Goal: Task Accomplishment & Management: Manage account settings

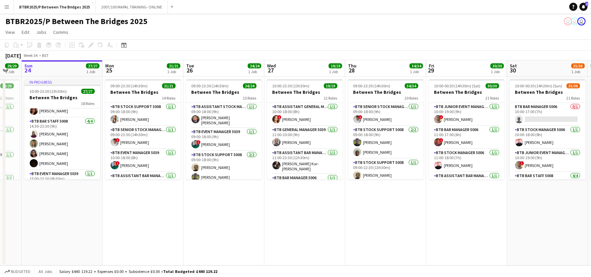
scroll to position [339, 0]
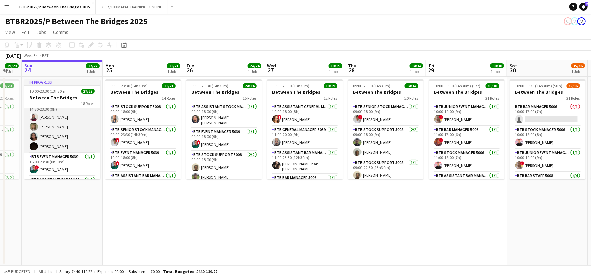
click at [64, 123] on app-card-role "BTB Bar Staff 5008 4/4 14:30-23:30 (9h) Frederick Skeates Lola Hobbs Nia Govind…" at bounding box center [62, 127] width 76 height 52
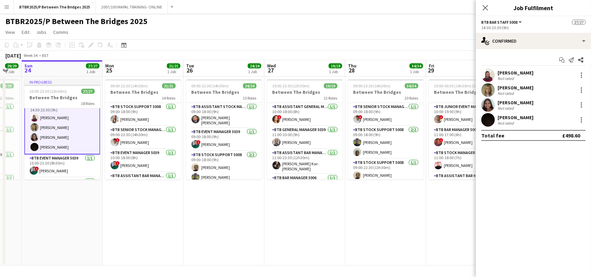
scroll to position [339, 0]
click at [514, 90] on div "[PERSON_NAME]" at bounding box center [516, 88] width 36 height 6
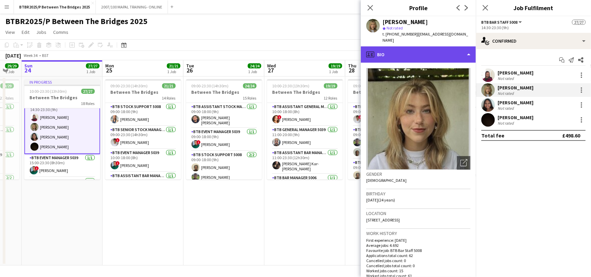
click at [449, 48] on div "profile Bio" at bounding box center [418, 54] width 115 height 16
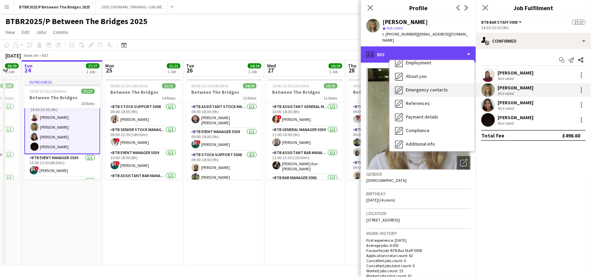
scroll to position [68, 0]
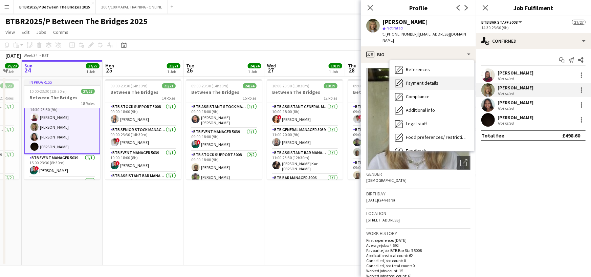
click at [441, 77] on div "Payment details Payment details" at bounding box center [432, 84] width 85 height 14
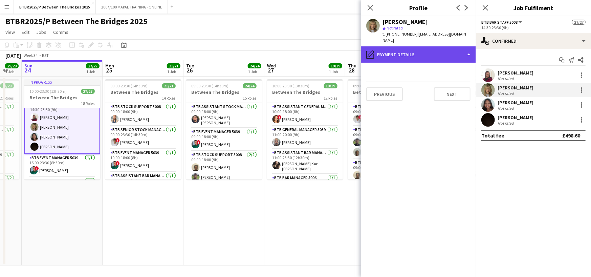
click at [446, 51] on div "pencil4 Payment details" at bounding box center [418, 54] width 115 height 16
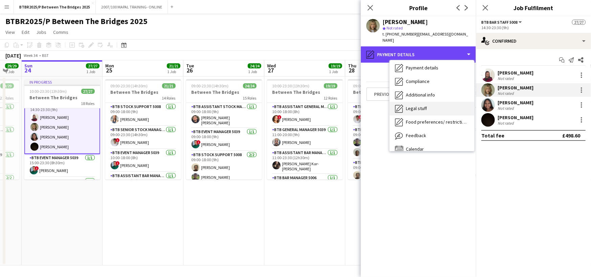
scroll to position [90, 0]
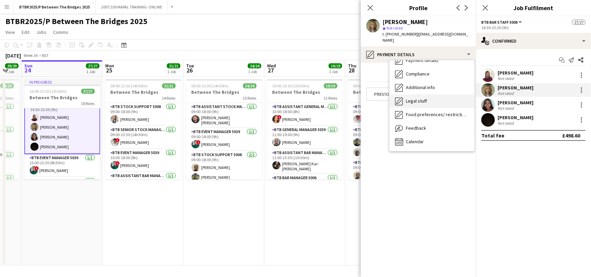
click at [440, 95] on div "Legal stuff Legal stuff" at bounding box center [432, 101] width 85 height 14
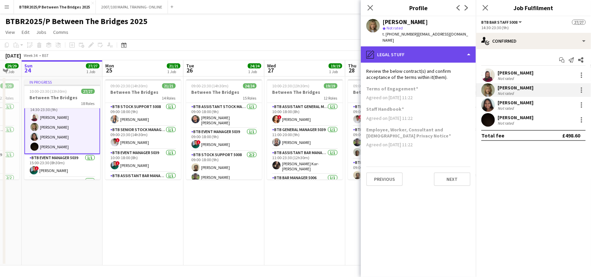
click at [440, 48] on div "pencil4 Legal stuff" at bounding box center [418, 54] width 115 height 16
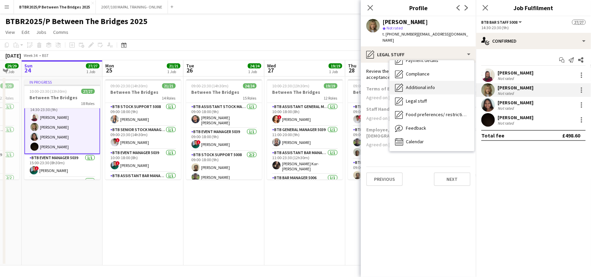
click at [438, 81] on div "Additional info Additional info" at bounding box center [432, 88] width 85 height 14
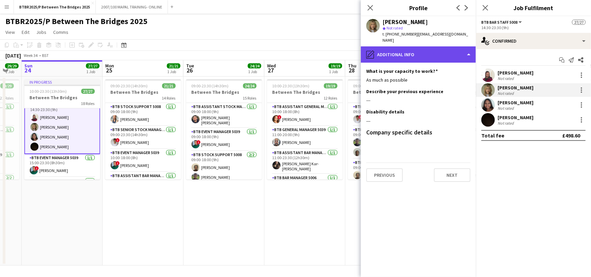
click at [436, 51] on div "pencil4 Additional info" at bounding box center [418, 54] width 115 height 16
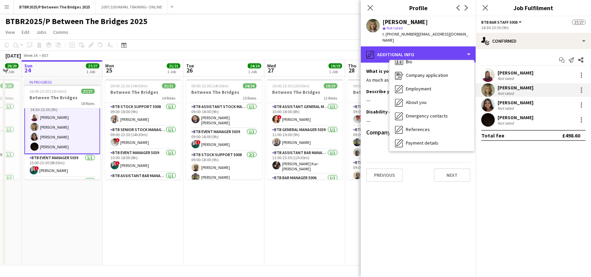
scroll to position [0, 0]
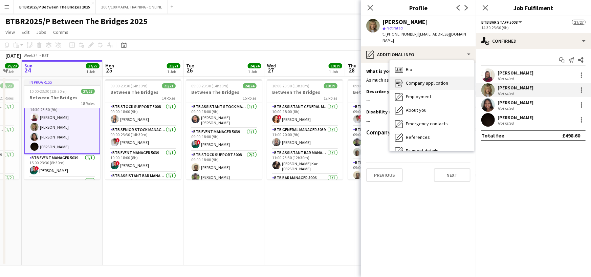
click at [443, 80] on span "Company application" at bounding box center [427, 83] width 42 height 6
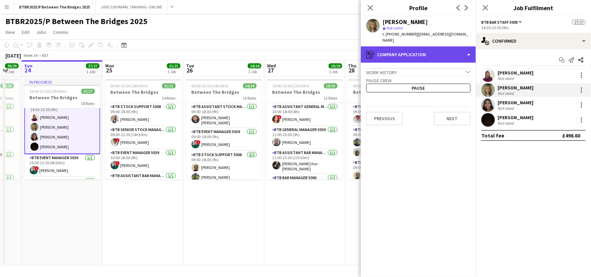
click at [444, 50] on div "register Company application" at bounding box center [418, 54] width 115 height 16
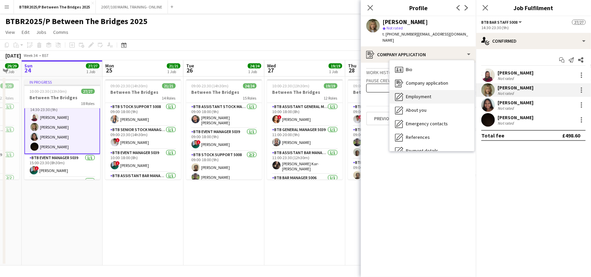
click at [442, 90] on div "Employment Employment" at bounding box center [432, 97] width 85 height 14
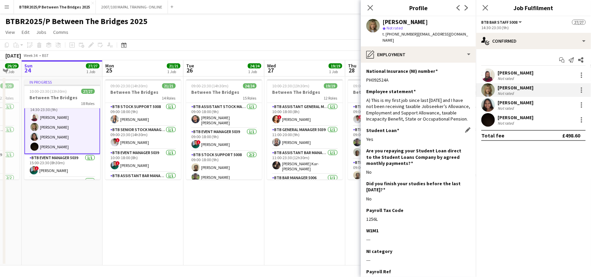
scroll to position [44, 0]
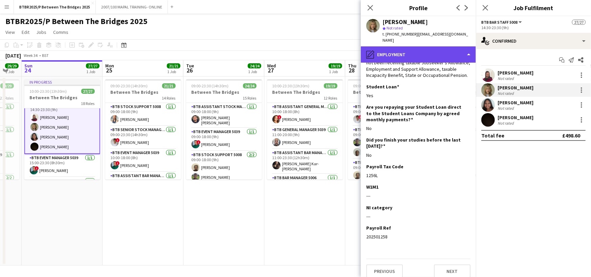
click at [446, 51] on div "pencil4 Employment" at bounding box center [418, 54] width 115 height 16
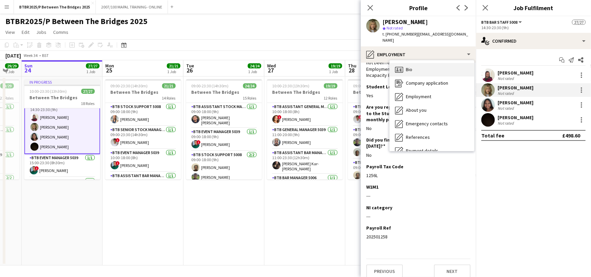
click at [425, 64] on div "Bio Bio" at bounding box center [432, 70] width 85 height 14
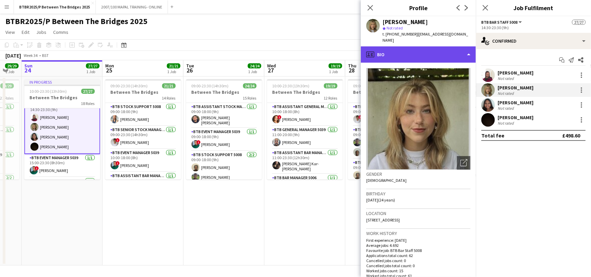
click at [464, 47] on div "profile Bio" at bounding box center [418, 54] width 115 height 16
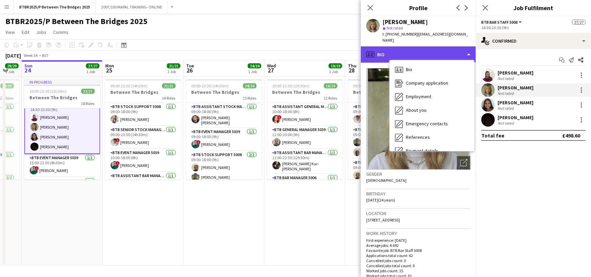
click at [464, 47] on div "profile Bio" at bounding box center [418, 54] width 115 height 16
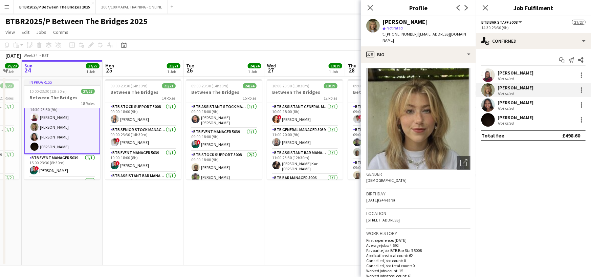
click at [365, 8] on div "Close pop-in" at bounding box center [370, 8] width 19 height 16
click at [366, 9] on app-icon "Close pop-in" at bounding box center [371, 8] width 10 height 10
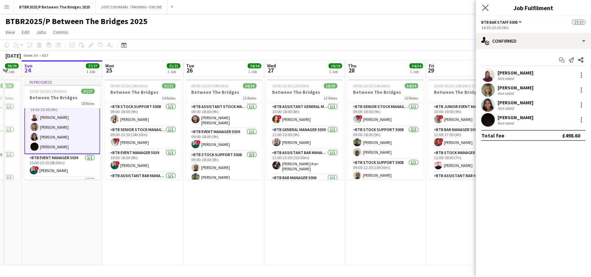
click at [489, 6] on app-icon "Close pop-in" at bounding box center [486, 8] width 10 height 10
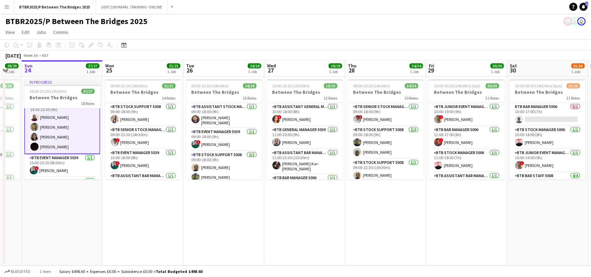
click at [58, 123] on app-card-role "BTB Bar Staff 5008 4/4 14:30-23:30 (9h) Frederick Skeates Lola Hobbs Nia Govind…" at bounding box center [62, 127] width 76 height 54
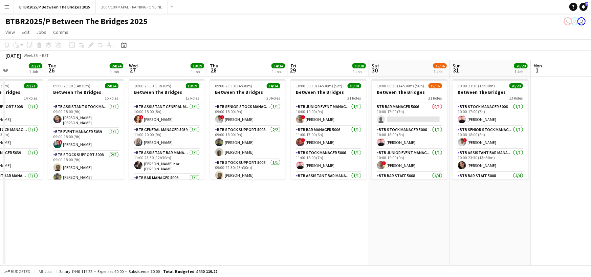
scroll to position [0, 280]
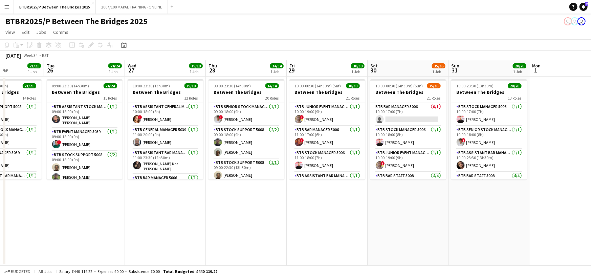
drag, startPoint x: 534, startPoint y: 87, endPoint x: 395, endPoint y: 109, distance: 141.2
click at [395, 109] on app-calendar-viewport "Fri 22 34/34 1 Job Sat 23 29/29 1 Job Sun 24 27/27 1 Job Mon 25 21/21 1 Job Tue…" at bounding box center [295, 162] width 591 height 205
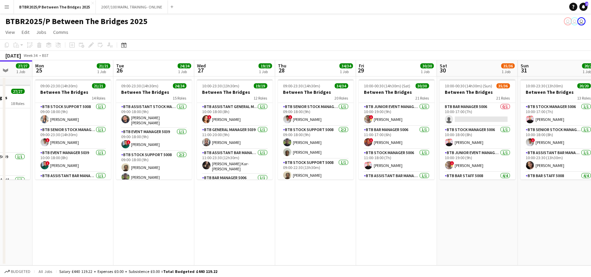
scroll to position [0, 209]
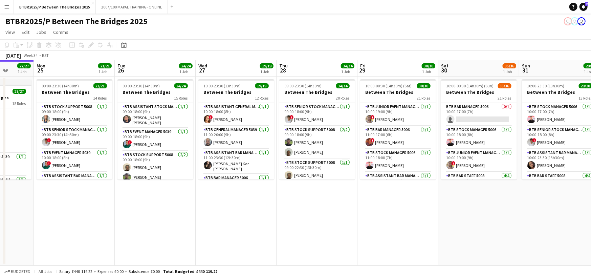
drag, startPoint x: 321, startPoint y: 72, endPoint x: 392, endPoint y: 81, distance: 71.3
click at [392, 81] on app-calendar-viewport "Fri 22 34/34 1 Job Sat 23 29/29 1 Job Sun 24 27/27 1 Job Mon 25 21/21 1 Job Tue…" at bounding box center [295, 162] width 591 height 205
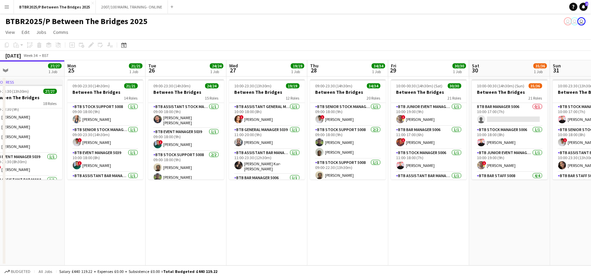
scroll to position [0, 165]
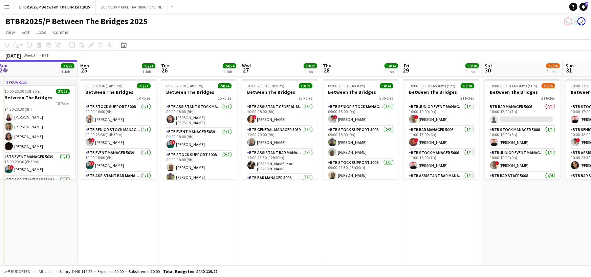
drag, startPoint x: 312, startPoint y: 71, endPoint x: 356, endPoint y: 74, distance: 43.8
click at [356, 74] on app-calendar-viewport "Fri 22 34/34 1 Job Sat 23 29/29 1 Job Sun 24 27/27 1 Job Mon 25 21/21 1 Job Tue…" at bounding box center [295, 162] width 591 height 205
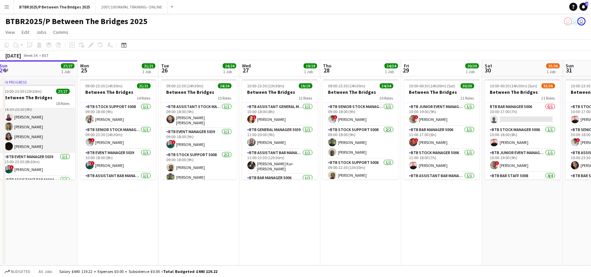
click at [29, 125] on app-card-role "BTB Bar Staff 5008 4/4 14:30-23:30 (9h) Frederick Skeates Lola Hobbs Nia Govind…" at bounding box center [37, 127] width 76 height 52
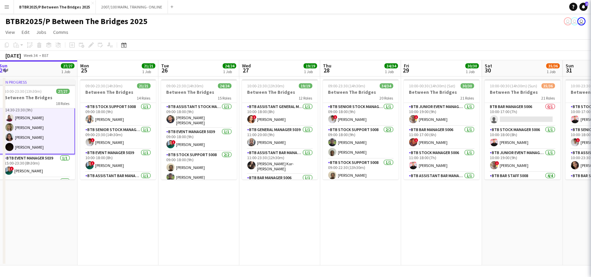
scroll to position [339, 0]
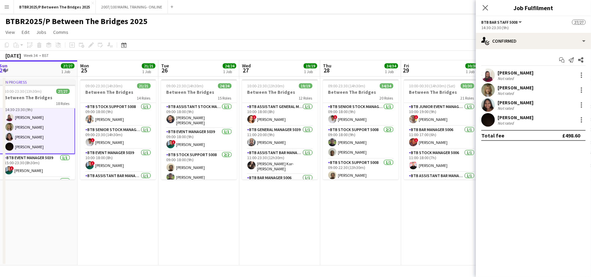
click at [511, 89] on div "[PERSON_NAME]" at bounding box center [516, 88] width 36 height 6
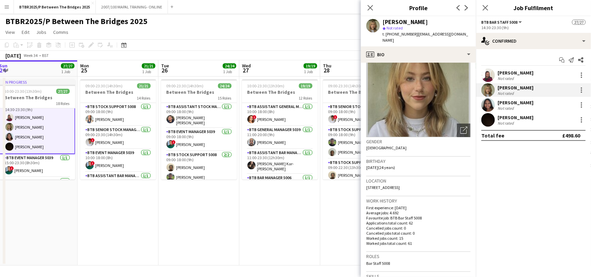
scroll to position [0, 0]
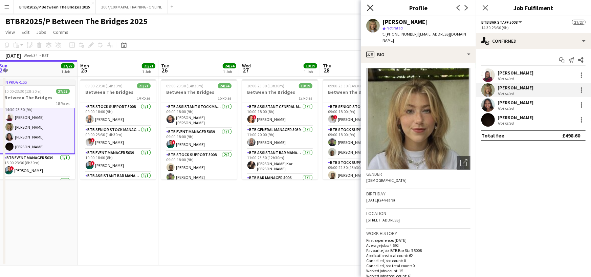
click at [367, 9] on icon "Close pop-in" at bounding box center [370, 7] width 6 height 6
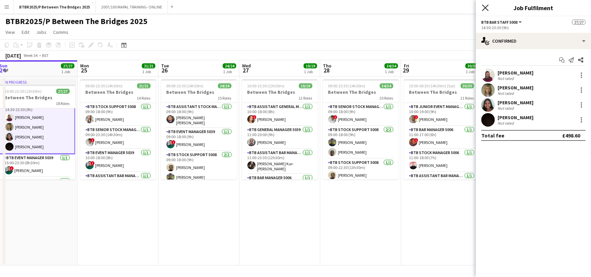
click at [484, 6] on icon at bounding box center [485, 7] width 6 height 6
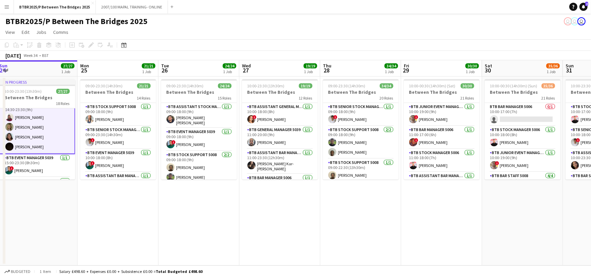
drag, startPoint x: 380, startPoint y: 31, endPoint x: 383, endPoint y: 37, distance: 6.4
click at [380, 31] on app-page-menu "View Day view expanded Day view collapsed Month view Date picker Jump to [DATE]…" at bounding box center [295, 32] width 591 height 13
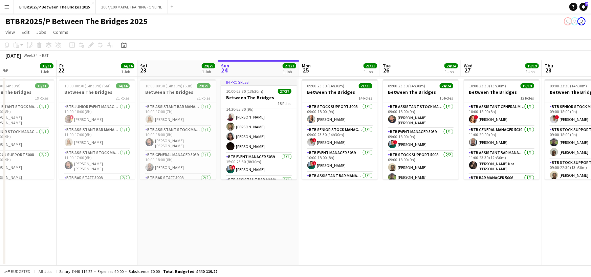
scroll to position [0, 160]
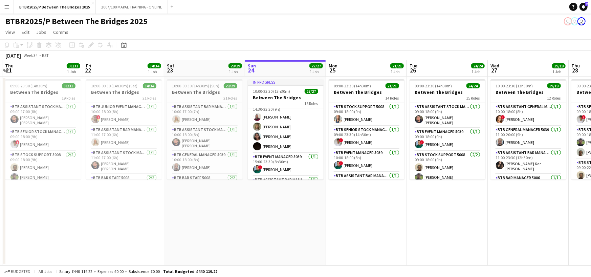
drag, startPoint x: 117, startPoint y: 69, endPoint x: 365, endPoint y: 91, distance: 249.2
click at [365, 91] on app-calendar-viewport "Tue 19 21/21 1 Job Wed 20 18/18 1 Job Thu 21 31/31 1 Job Fri 22 34/34 1 Job Sat…" at bounding box center [295, 162] width 591 height 205
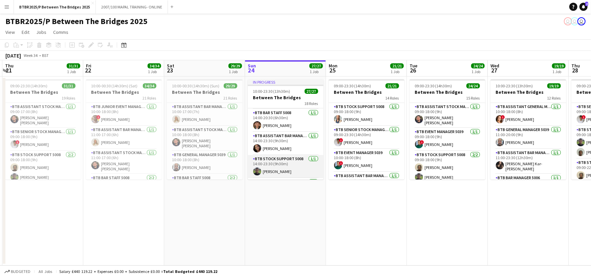
scroll to position [228, 0]
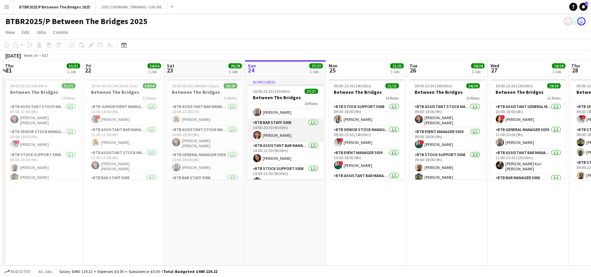
click at [294, 125] on app-card-role "BTB Bar Staff 5008 1/1 14:00-20:30 (6h30m) Glen Singleton" at bounding box center [286, 130] width 76 height 23
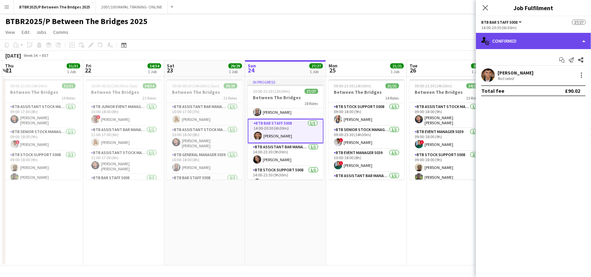
click at [574, 43] on div "single-neutral-actions-check-2 Confirmed" at bounding box center [533, 41] width 115 height 16
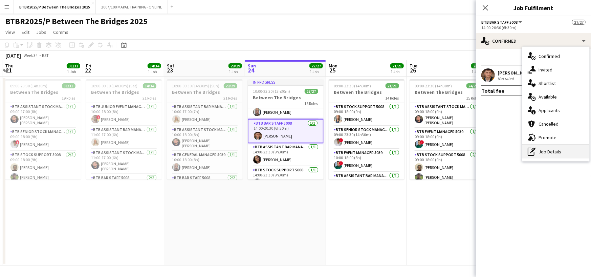
click at [561, 152] on div "pen-write Job Details" at bounding box center [556, 152] width 67 height 14
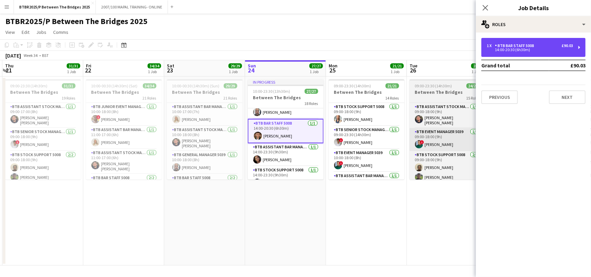
click at [540, 50] on div "14:00-20:30 (6h30m)" at bounding box center [530, 49] width 86 height 3
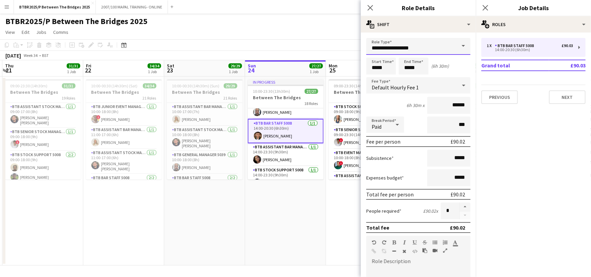
click at [421, 50] on input "**********" at bounding box center [418, 46] width 104 height 17
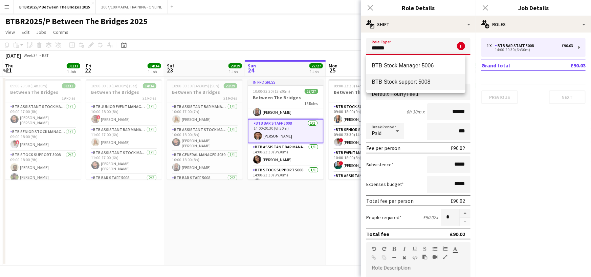
click at [440, 83] on span "BTB Stock support 5008" at bounding box center [416, 82] width 88 height 6
type input "**********"
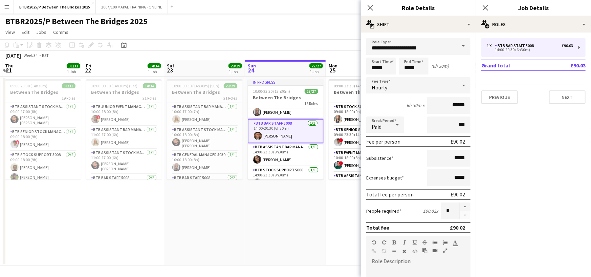
click at [308, 199] on app-date-cell "In progress 10:00-23:30 (13h30m) 27/27 Between The Bridges 18 Roles BTB Assista…" at bounding box center [285, 171] width 81 height 189
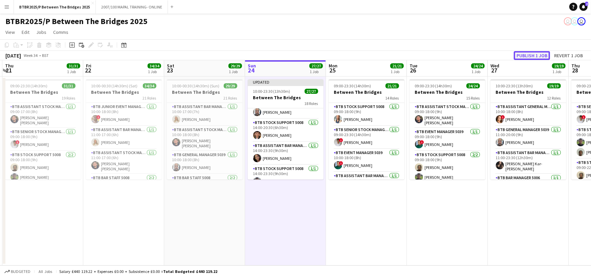
click at [526, 56] on button "Publish 1 job" at bounding box center [532, 55] width 36 height 9
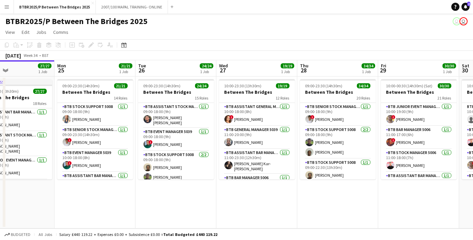
scroll to position [0, 187]
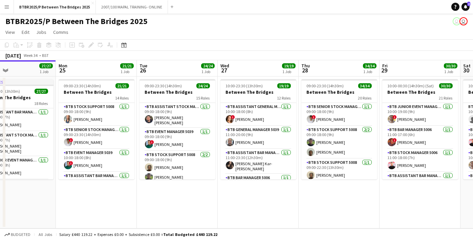
drag, startPoint x: 365, startPoint y: 90, endPoint x: 407, endPoint y: 101, distance: 43.4
click at [407, 101] on app-calendar-viewport "Fri 22 34/34 1 Job Sat 23 29/29 1 Job Sun 24 27/27 1 Job Mon 25 21/21 1 Job Tue…" at bounding box center [236, 144] width 473 height 168
click at [304, 30] on app-page-menu "View Day view expanded Day view collapsed Month view Date picker Jump to [DATE]…" at bounding box center [236, 32] width 473 height 13
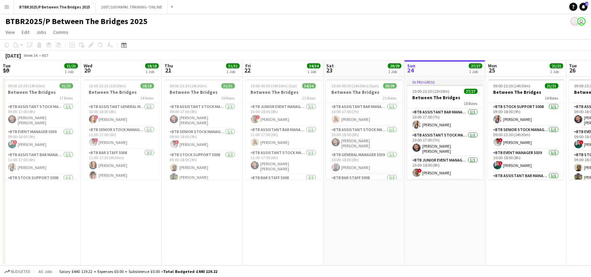
click at [373, 72] on app-calendar-viewport "Tue 19 21/21 1 Job Wed 20 18/18 1 Job Thu 21 31/31 1 Job Fri 22 34/34 1 Job Sat…" at bounding box center [295, 162] width 591 height 205
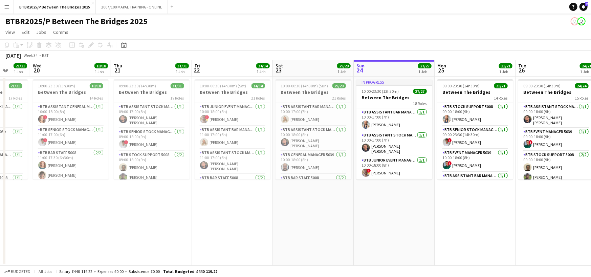
click at [5, 10] on button "Menu" at bounding box center [7, 7] width 14 height 14
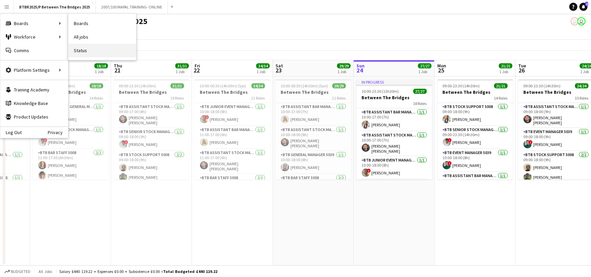
click at [94, 47] on link "Status" at bounding box center [102, 51] width 68 height 14
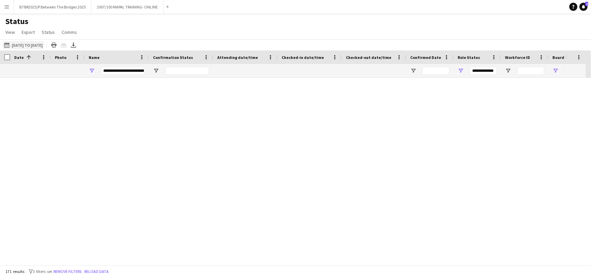
click at [40, 41] on button "This Week 11-08-2025 to 17-08-2025" at bounding box center [23, 45] width 41 height 8
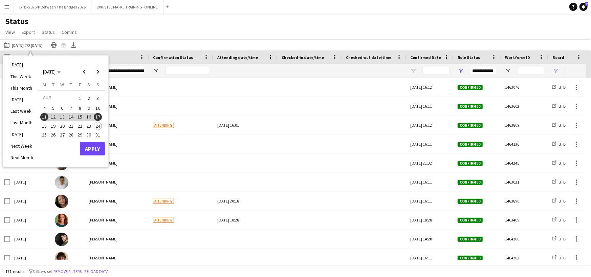
click at [46, 123] on span "18" at bounding box center [44, 126] width 8 height 8
click at [95, 125] on span "24" at bounding box center [98, 126] width 8 height 8
click at [94, 147] on button "Apply" at bounding box center [92, 149] width 25 height 14
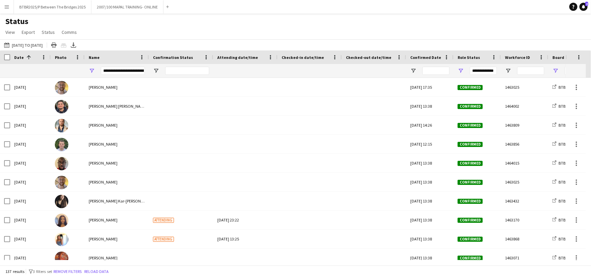
click at [133, 69] on div "**********" at bounding box center [123, 71] width 44 height 8
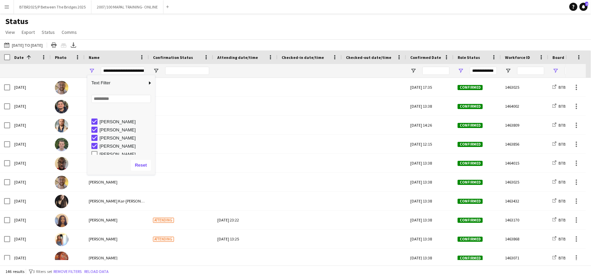
scroll to position [203, 0]
type input "**********"
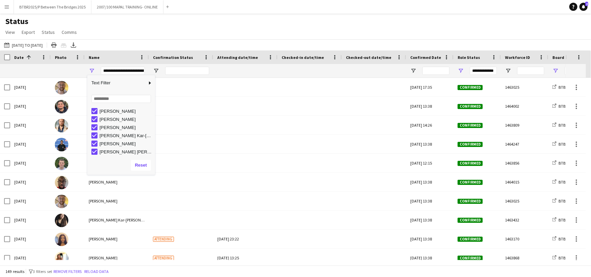
scroll to position [392, 0]
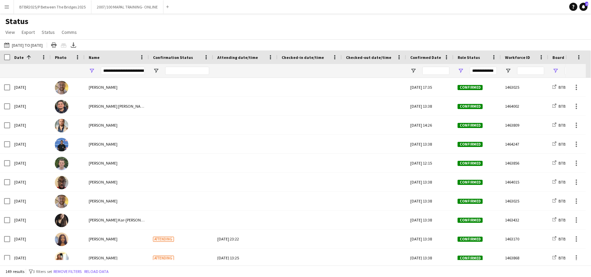
click at [124, 36] on div "Status View Views Default view BTB upload workforce New starters Payroll checks…" at bounding box center [295, 27] width 591 height 23
click at [76, 44] on icon "Export XLSX" at bounding box center [73, 44] width 5 height 5
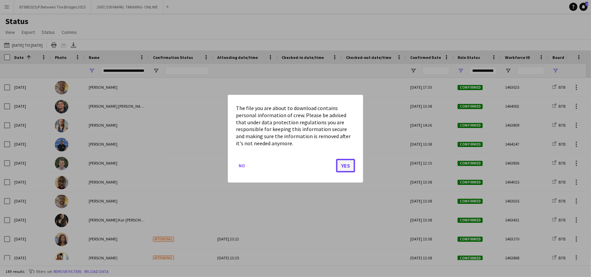
click at [344, 168] on button "Yes" at bounding box center [345, 166] width 19 height 14
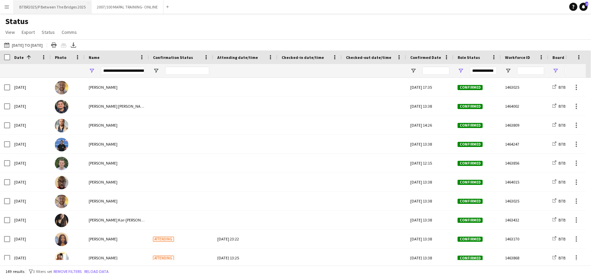
click at [66, 6] on button "BTBR2025/P Between The Bridges 2025 Close" at bounding box center [53, 6] width 78 height 13
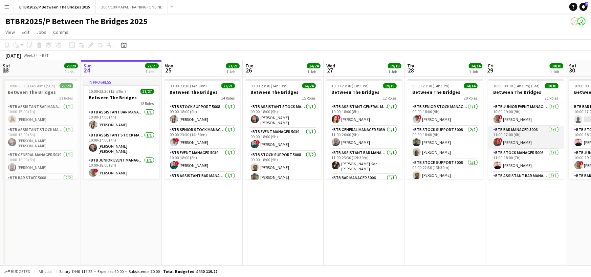
click at [520, 137] on app-card-role "BTB Bar Manager 5006 1/1 11:00-17:00 (6h) ! Monique Strachan" at bounding box center [526, 137] width 76 height 23
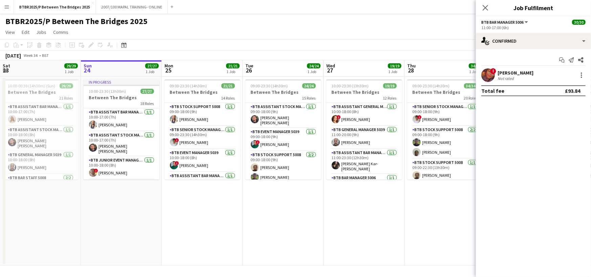
click at [525, 72] on div "[PERSON_NAME]" at bounding box center [516, 73] width 36 height 6
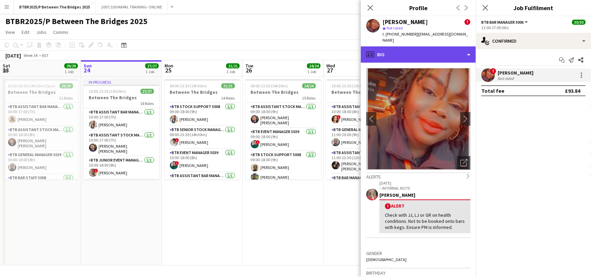
click at [464, 53] on div "profile Bio" at bounding box center [418, 54] width 115 height 16
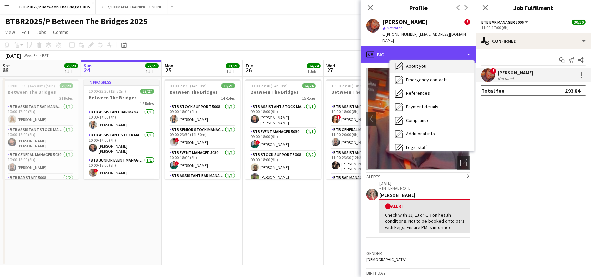
scroll to position [90, 0]
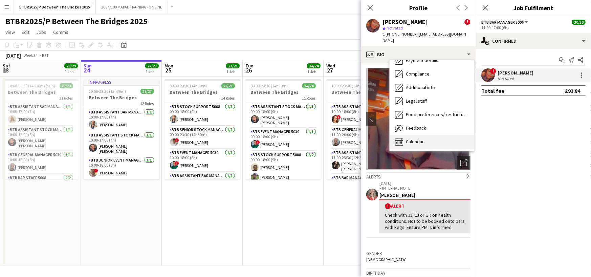
click at [431, 142] on div "Calendar Calendar" at bounding box center [432, 142] width 85 height 14
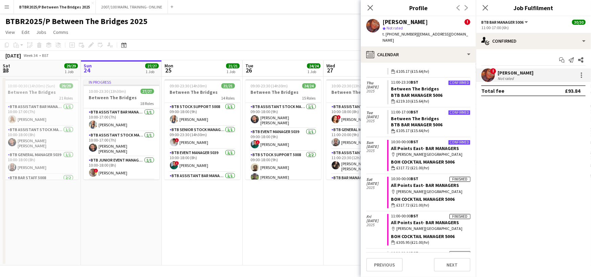
scroll to position [102, 0]
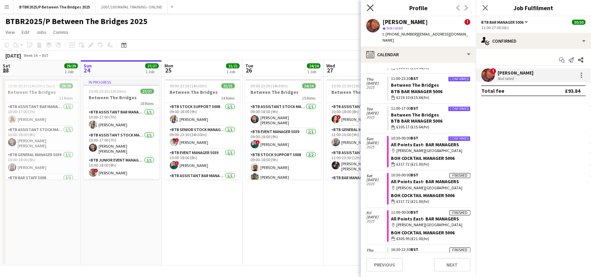
click at [373, 6] on icon "Close pop-in" at bounding box center [370, 7] width 6 height 6
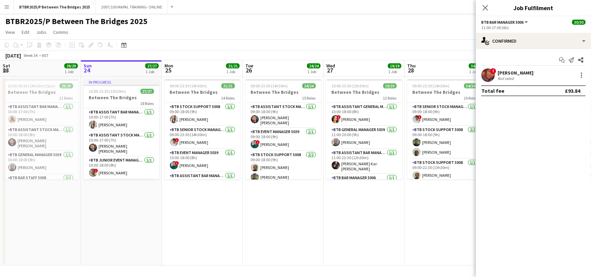
click at [359, 30] on app-page-menu "View Day view expanded Day view collapsed Month view Date picker Jump to [DATE]…" at bounding box center [295, 32] width 591 height 13
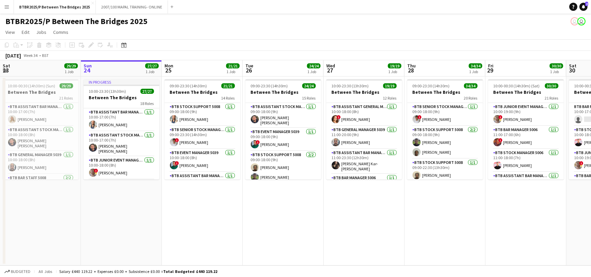
click at [376, 38] on app-page-menu "View Day view expanded Day view collapsed Month view Date picker Jump to [DATE]…" at bounding box center [295, 32] width 591 height 13
click at [376, 37] on app-page-menu "View Day view expanded Day view collapsed Month view Date picker Jump to [DATE]…" at bounding box center [295, 32] width 591 height 13
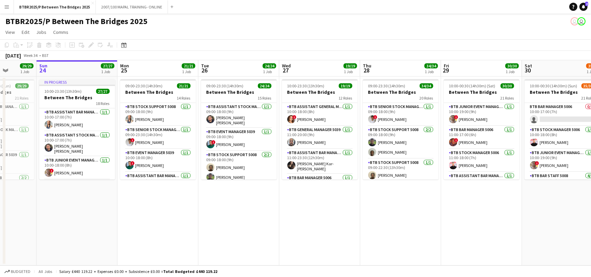
scroll to position [0, 223]
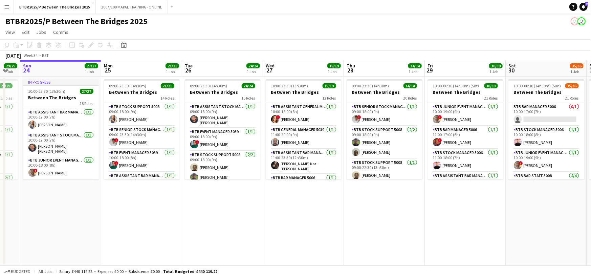
drag, startPoint x: 544, startPoint y: 71, endPoint x: 483, endPoint y: 78, distance: 61.0
click at [483, 78] on app-calendar-viewport "Thu 21 31/31 1 Job Fri 22 34/34 1 Job Sat 23 29/29 1 Job Sun 24 27/27 1 Job Mon…" at bounding box center [295, 162] width 591 height 205
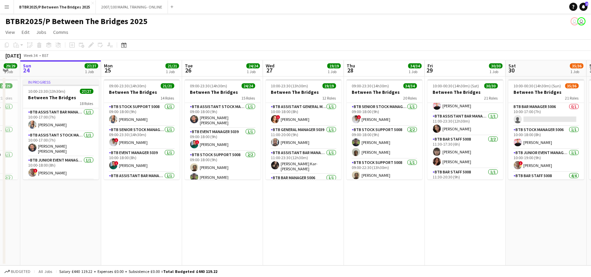
scroll to position [0, 0]
